Goal: Obtain resource: Obtain resource

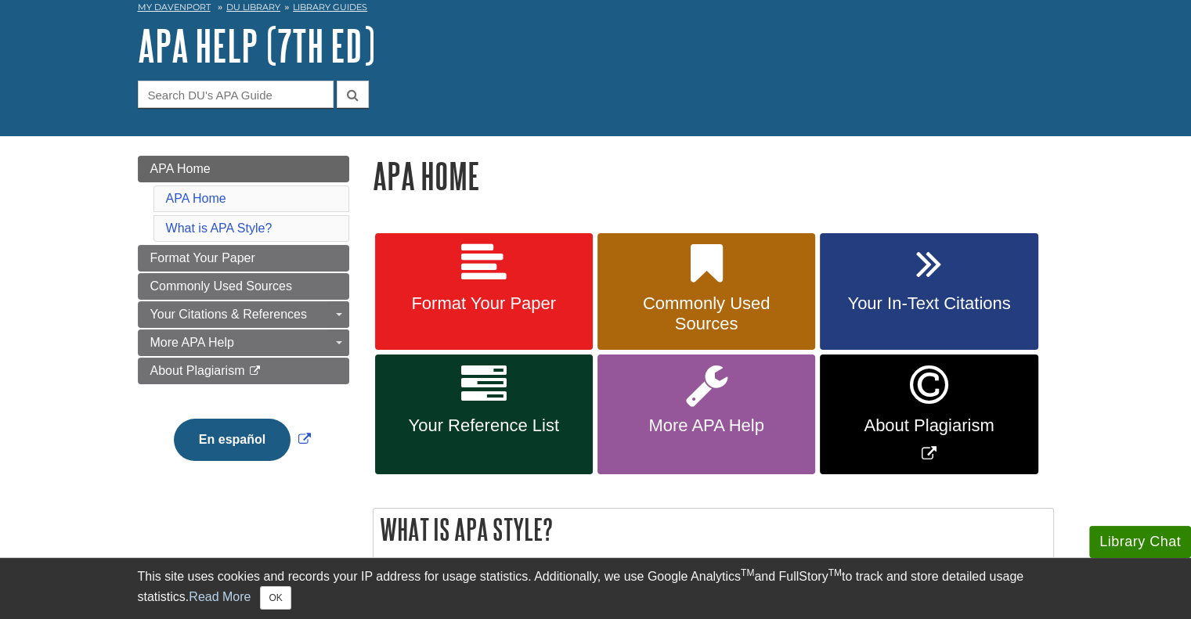
scroll to position [157, 0]
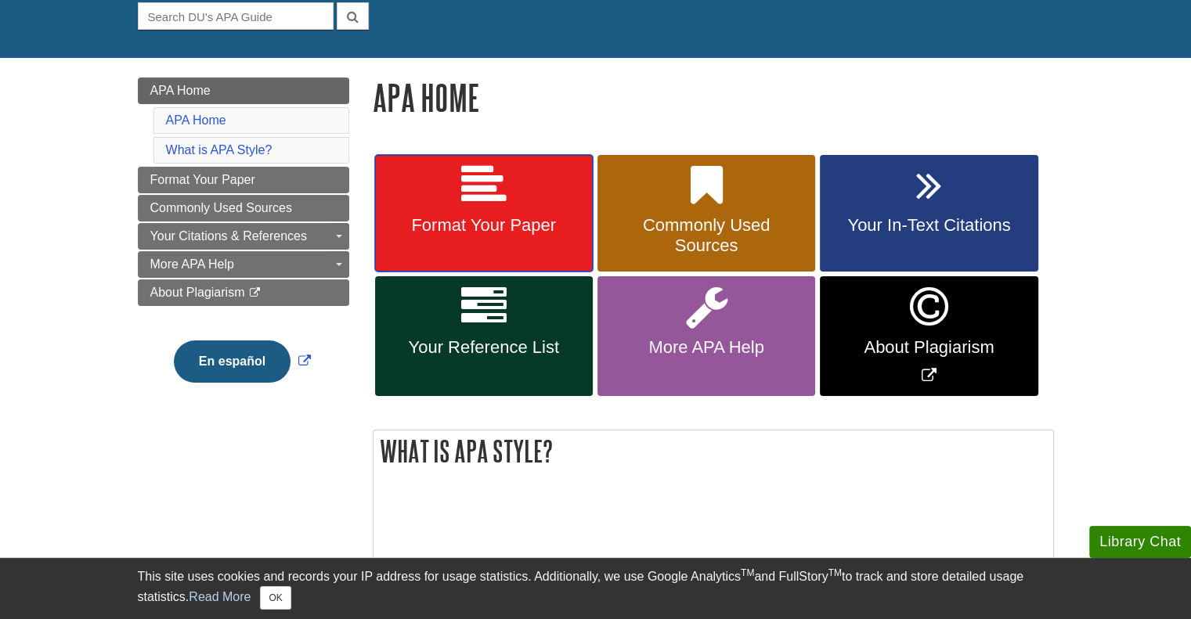
drag, startPoint x: 482, startPoint y: 204, endPoint x: 471, endPoint y: 200, distance: 11.6
click at [482, 204] on icon at bounding box center [483, 185] width 45 height 45
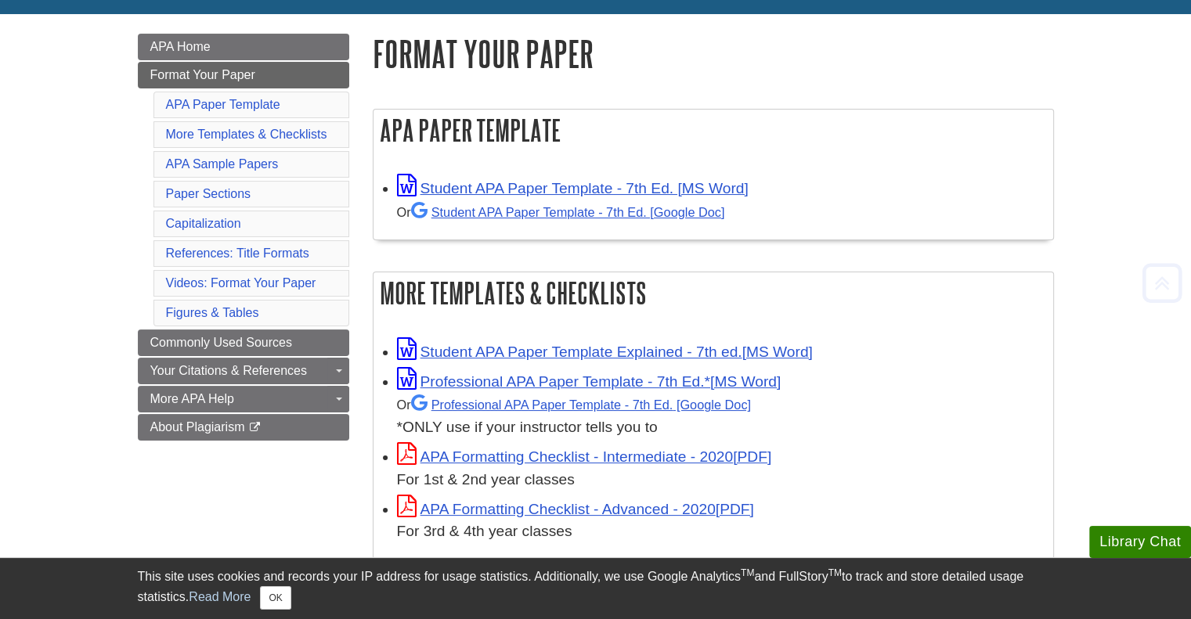
scroll to position [235, 0]
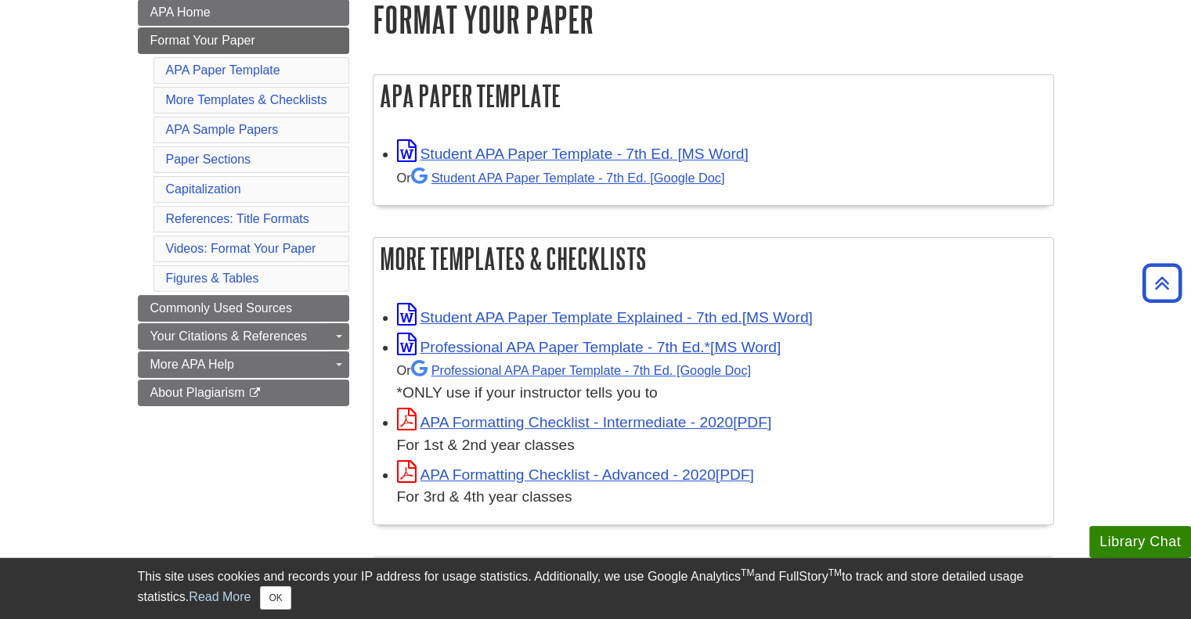
click at [608, 169] on div "Or Student APA Paper Template - 7th Ed. [Google Doc]" at bounding box center [721, 177] width 648 height 23
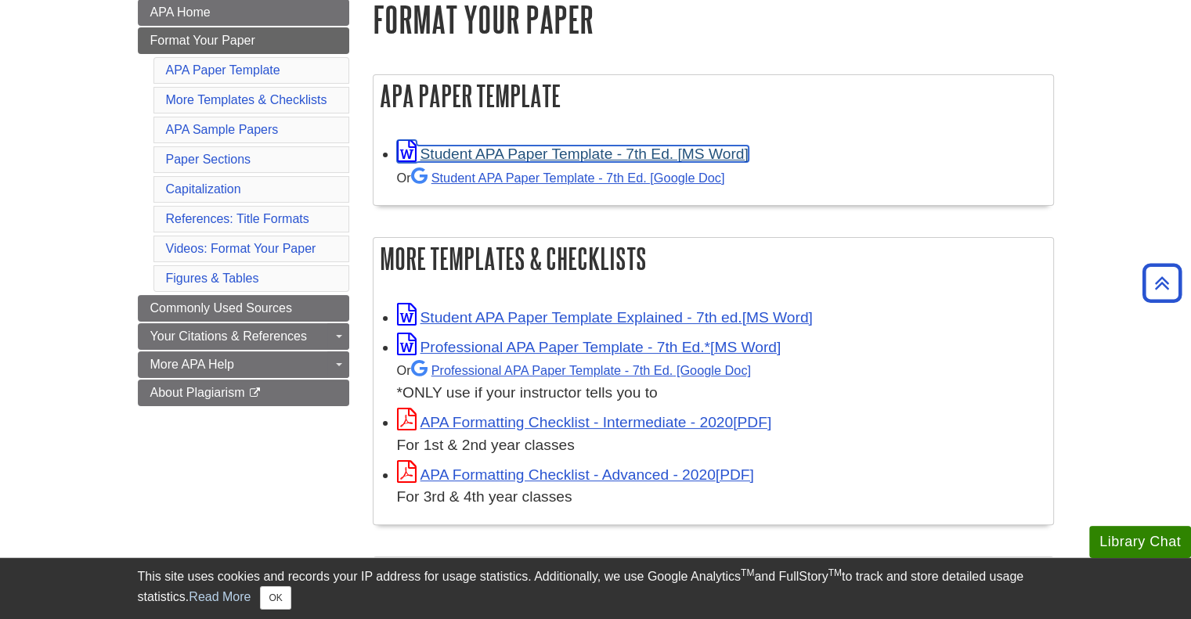
click at [603, 157] on link "Student APA Paper Template - 7th Ed. [MS Word]" at bounding box center [573, 154] width 352 height 16
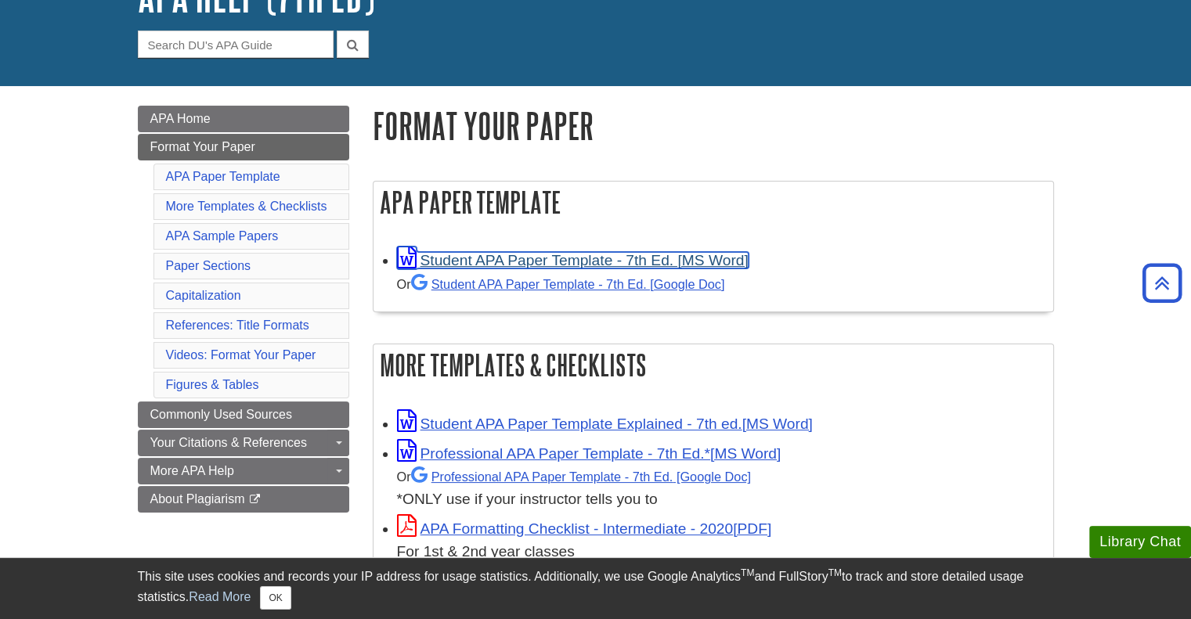
scroll to position [0, 0]
